Goal: Task Accomplishment & Management: Manage account settings

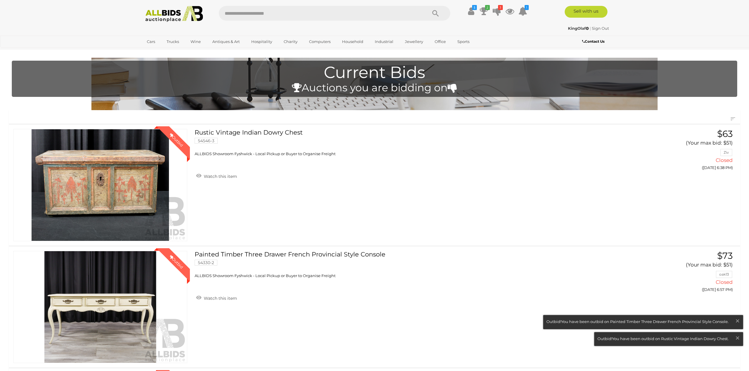
scroll to position [472, 0]
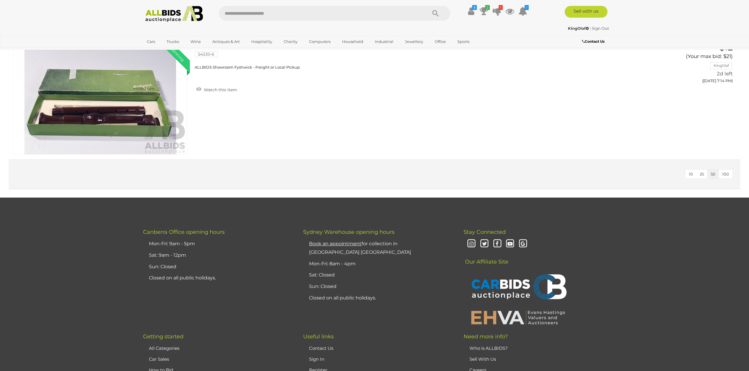
scroll to position [359, 0]
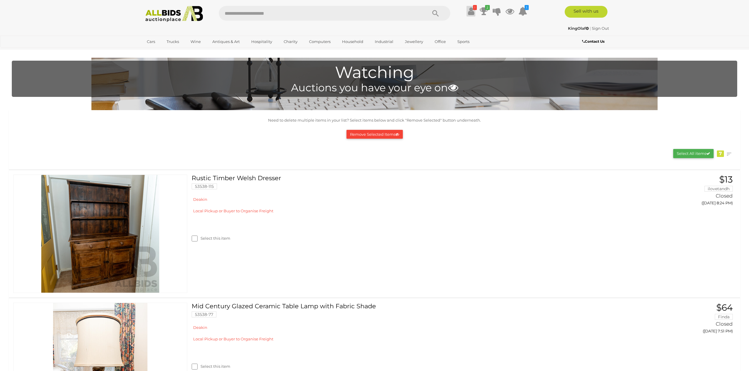
click at [470, 9] on icon at bounding box center [471, 11] width 6 height 11
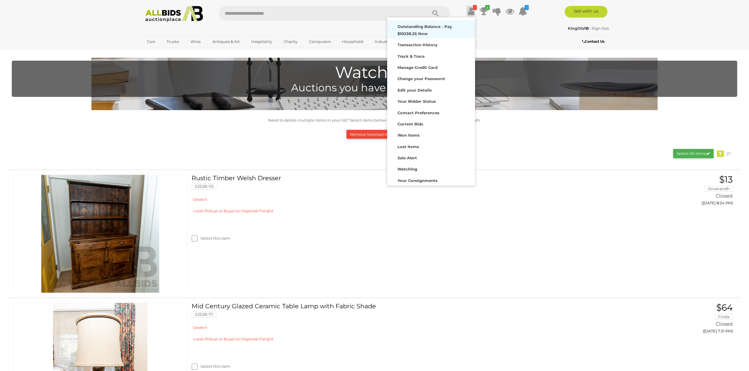
click at [421, 28] on strong "Outstanding Balance - Pay $10238.25 Now" at bounding box center [424, 29] width 55 height 11
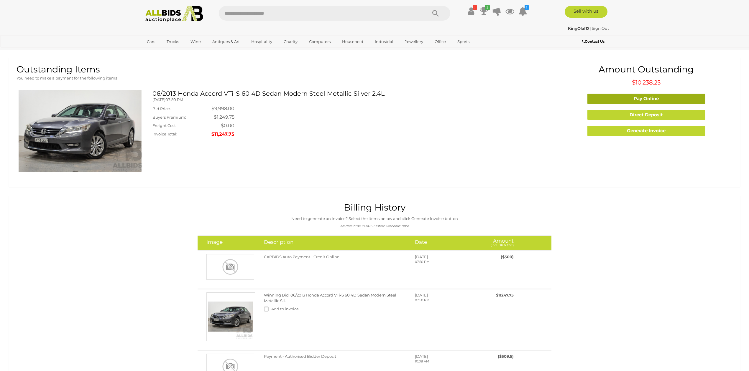
click at [637, 100] on link "Pay Online" at bounding box center [646, 99] width 118 height 10
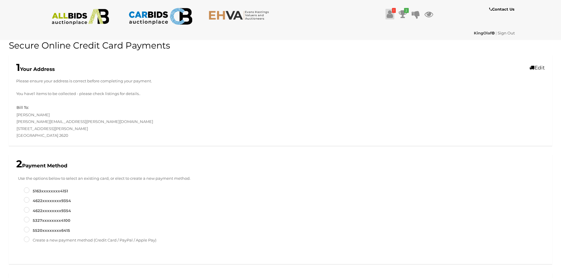
click at [392, 13] on icon at bounding box center [390, 14] width 6 height 11
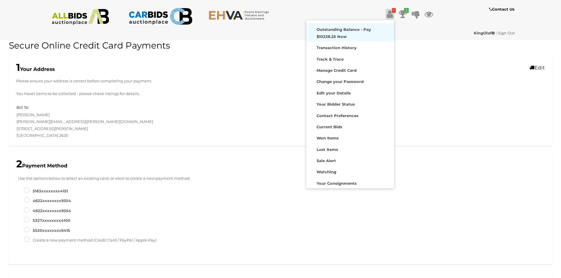
click at [348, 33] on div "Outstanding Balance - Pay $10238.25 Now" at bounding box center [350, 32] width 85 height 15
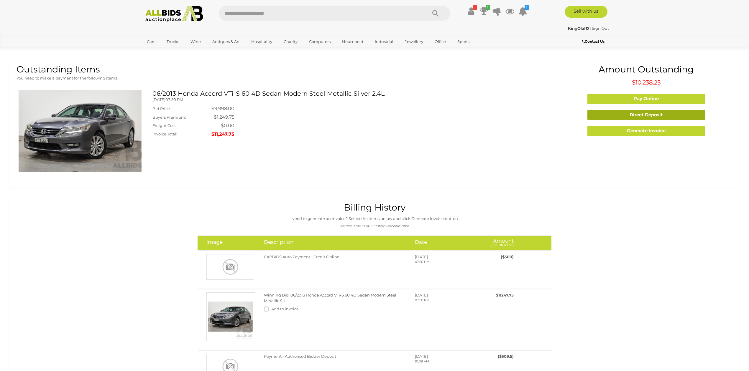
click at [646, 113] on link "Direct Deposit" at bounding box center [646, 115] width 118 height 10
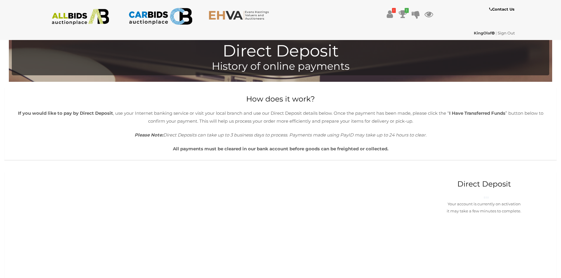
scroll to position [88, 0]
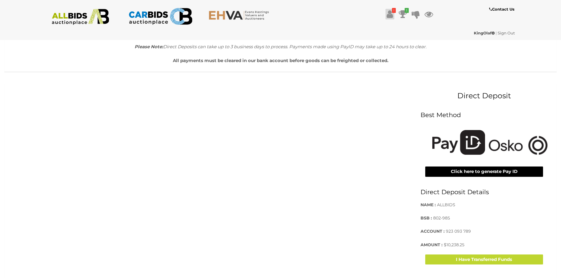
click at [389, 15] on icon at bounding box center [390, 14] width 6 height 11
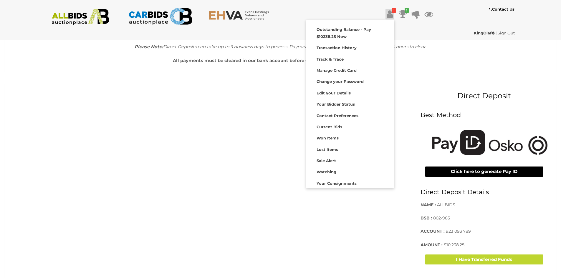
click at [413, 23] on div "! Transaction History Track & Trace 1" at bounding box center [281, 16] width 480 height 21
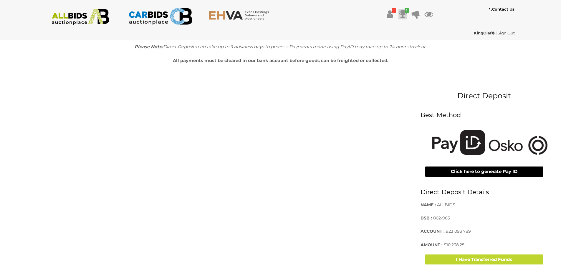
click at [404, 17] on icon at bounding box center [403, 14] width 8 height 11
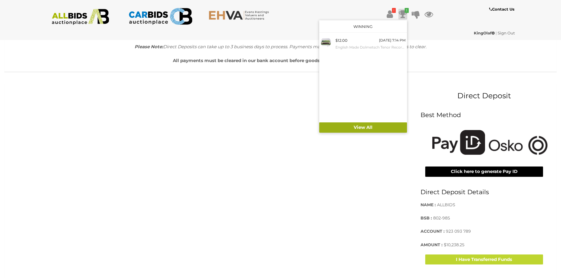
click at [346, 129] on link "View All" at bounding box center [363, 128] width 88 height 10
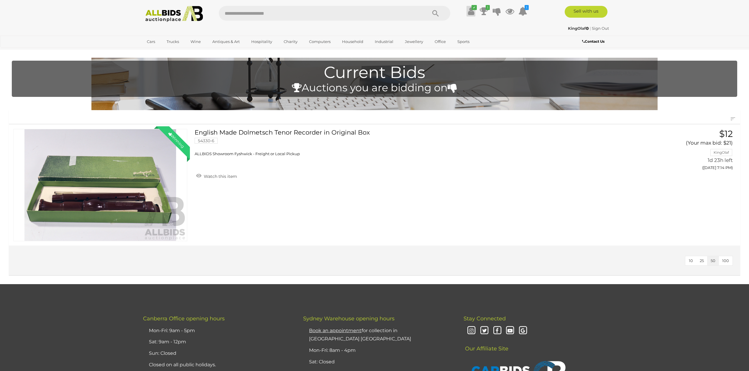
click at [471, 10] on icon "✔" at bounding box center [473, 7] width 5 height 5
